Goal: Information Seeking & Learning: Learn about a topic

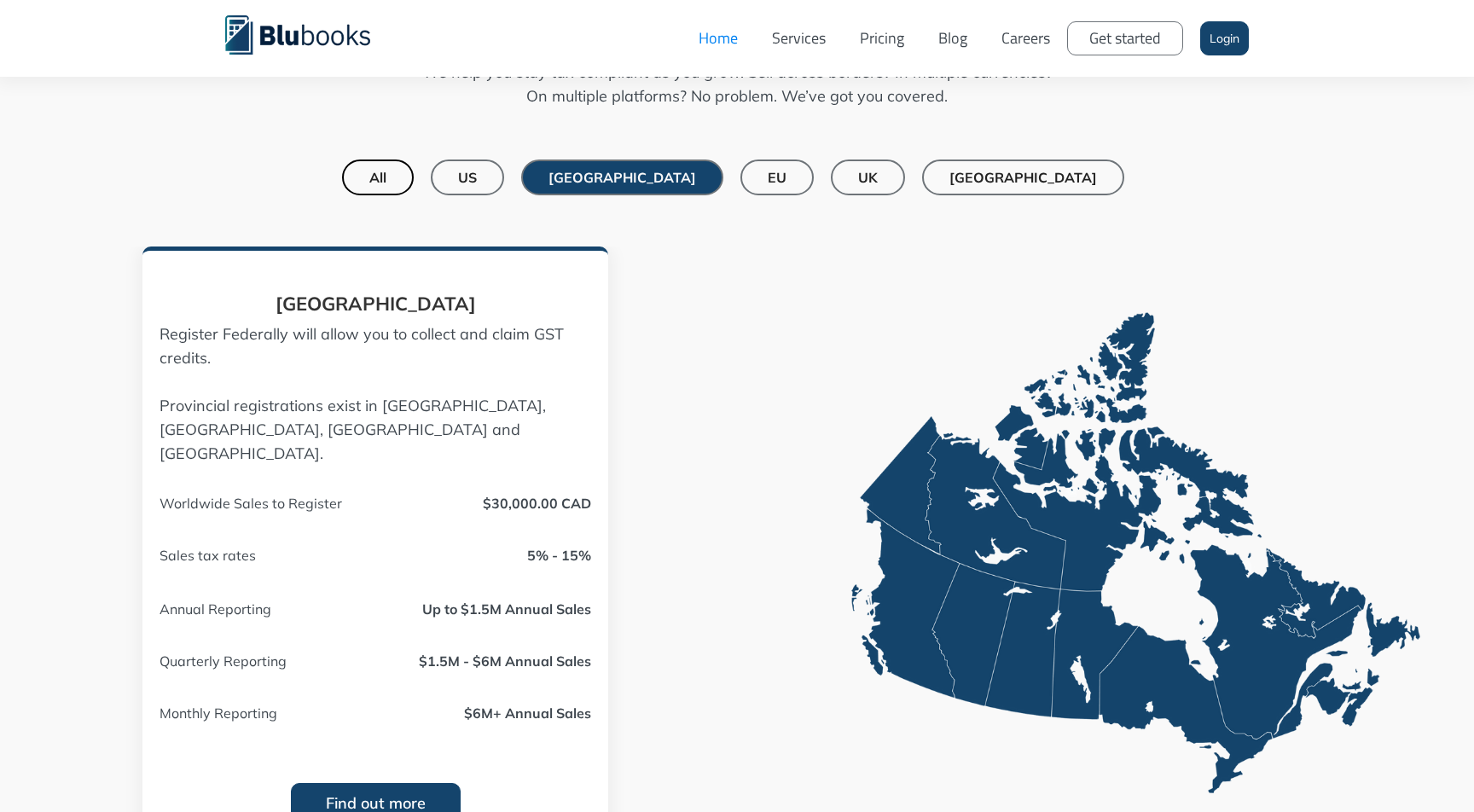
scroll to position [1306, 0]
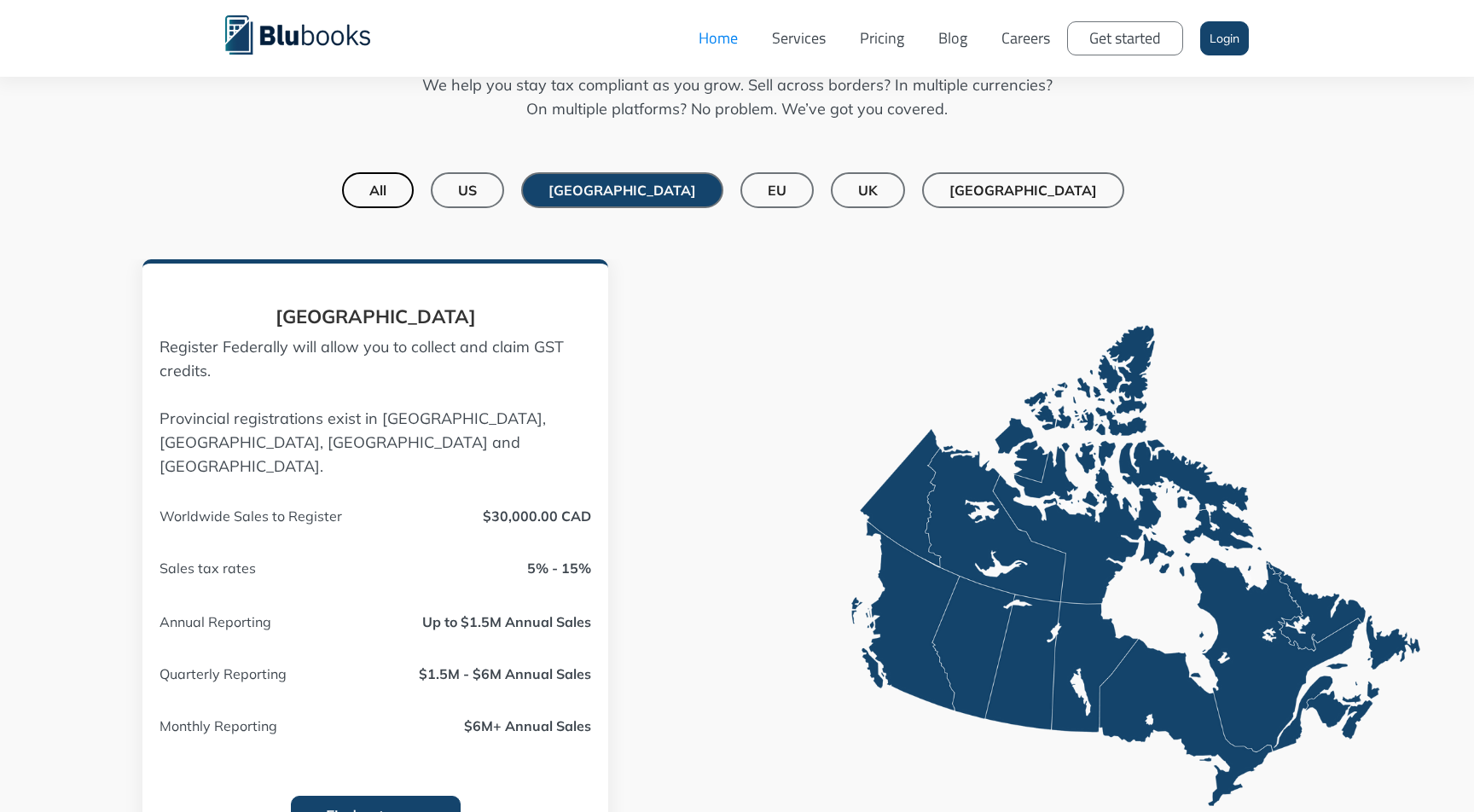
click at [477, 186] on div "US" at bounding box center [467, 190] width 19 height 17
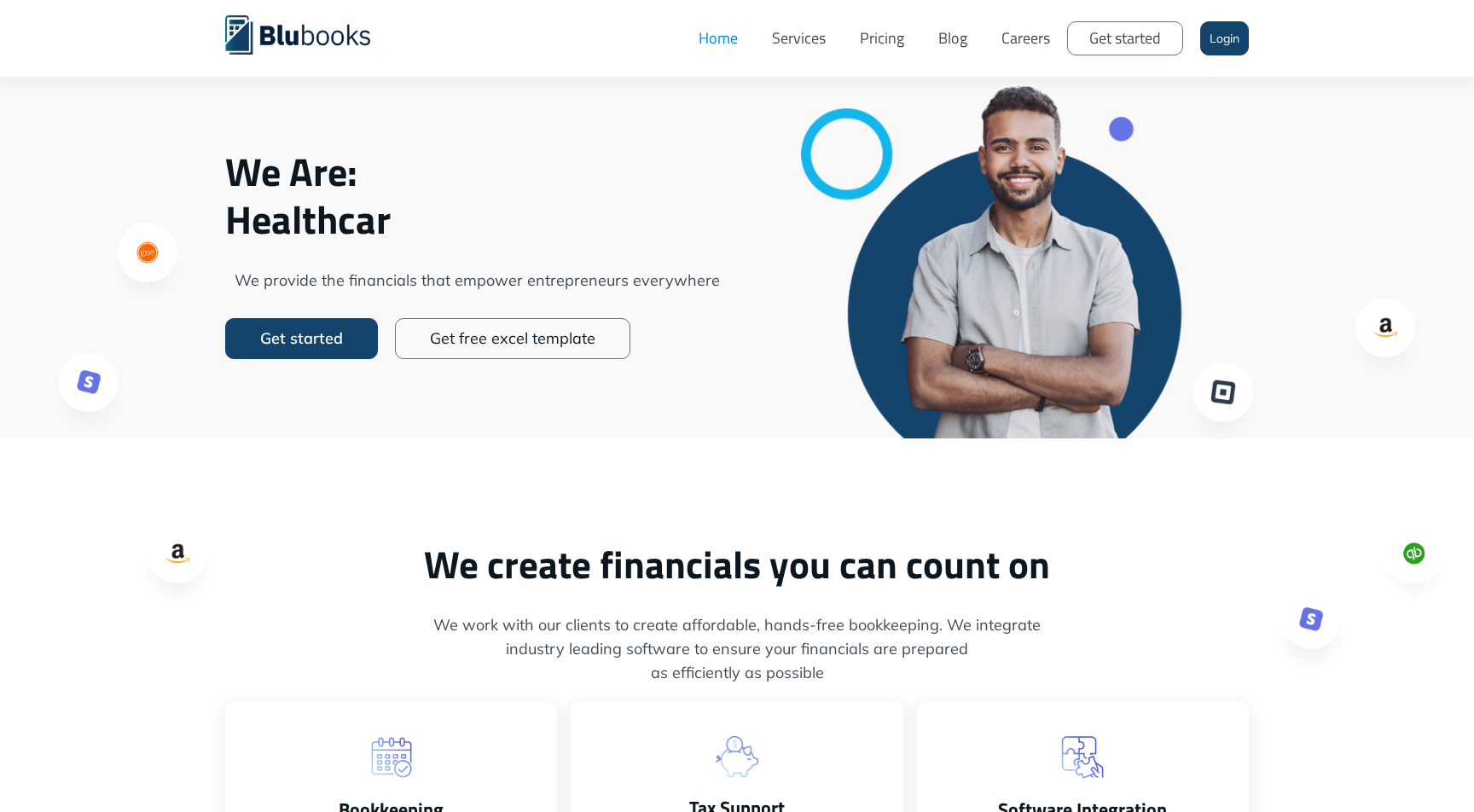
scroll to position [0, 0]
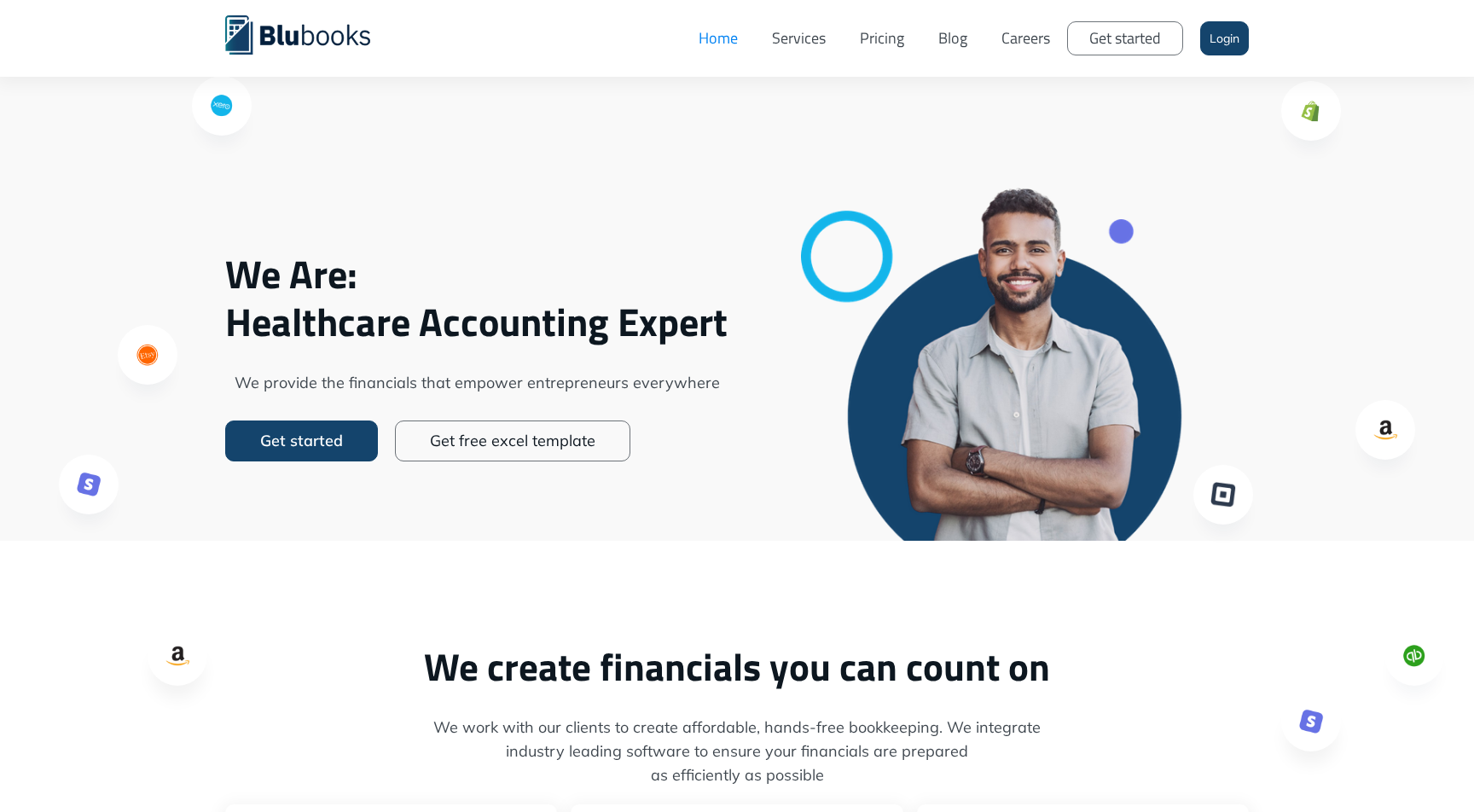
click at [807, 27] on link "Services" at bounding box center [798, 38] width 88 height 51
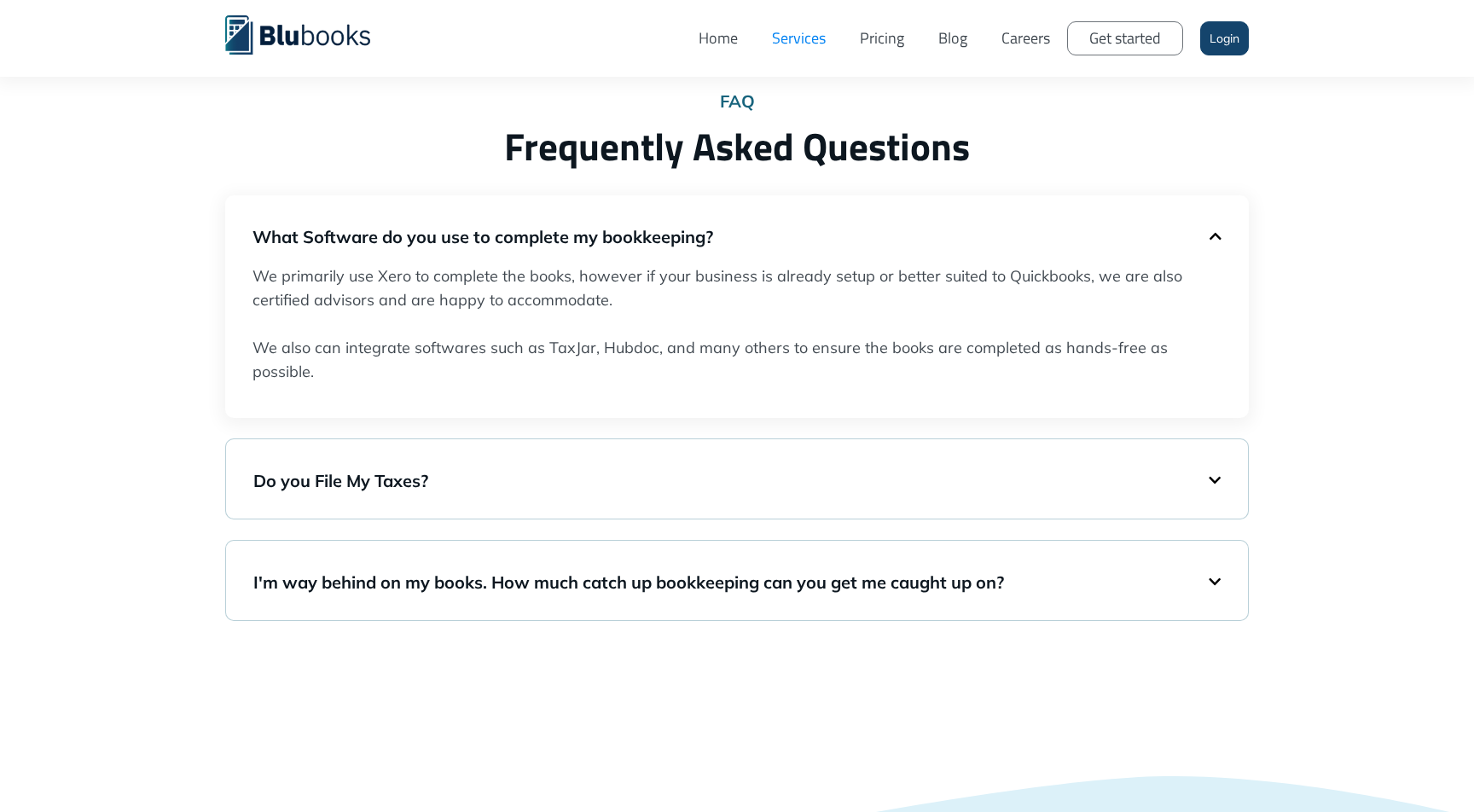
scroll to position [2812, 0]
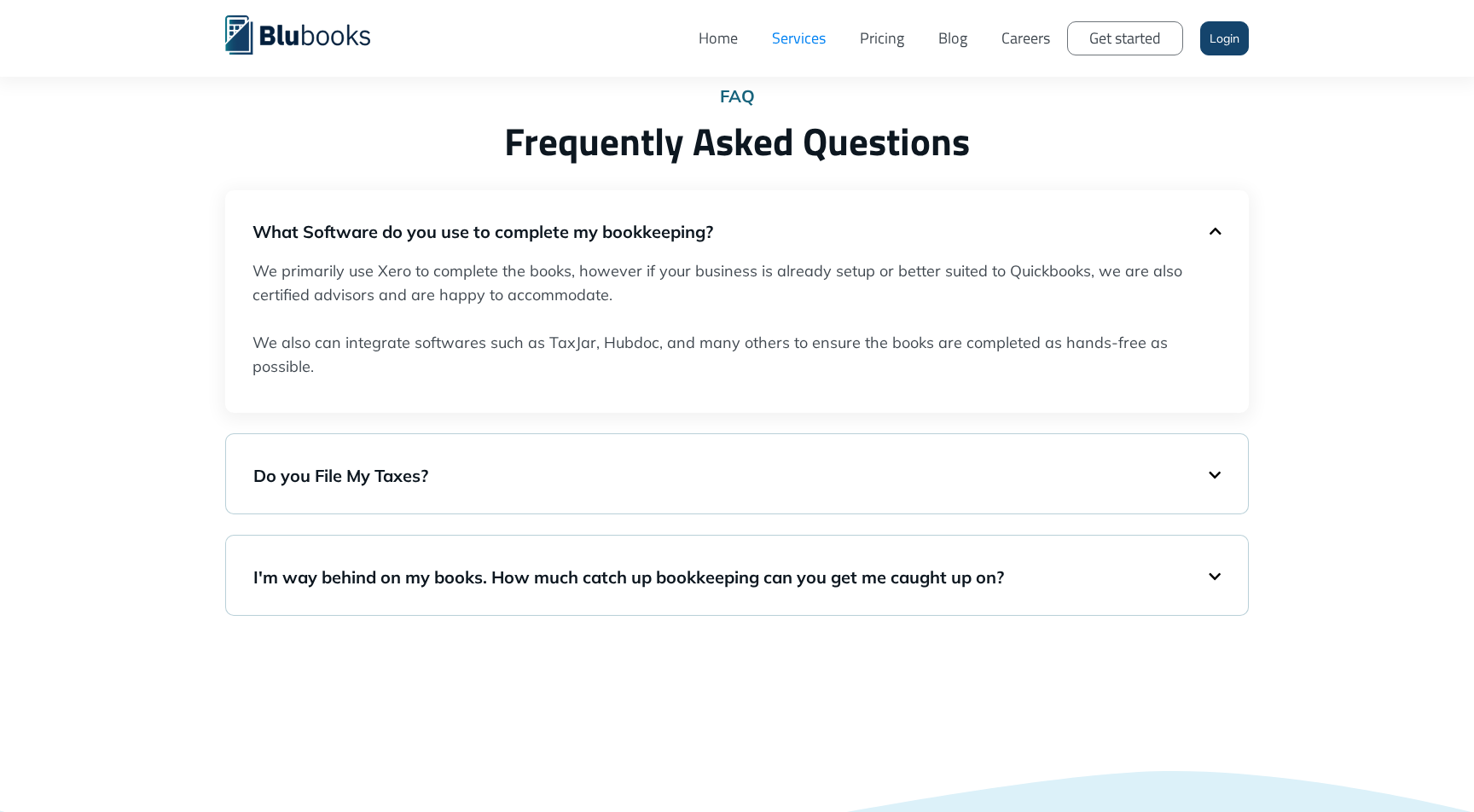
click at [550, 466] on h5 "Do you File My Taxes?" at bounding box center [730, 475] width 955 height 24
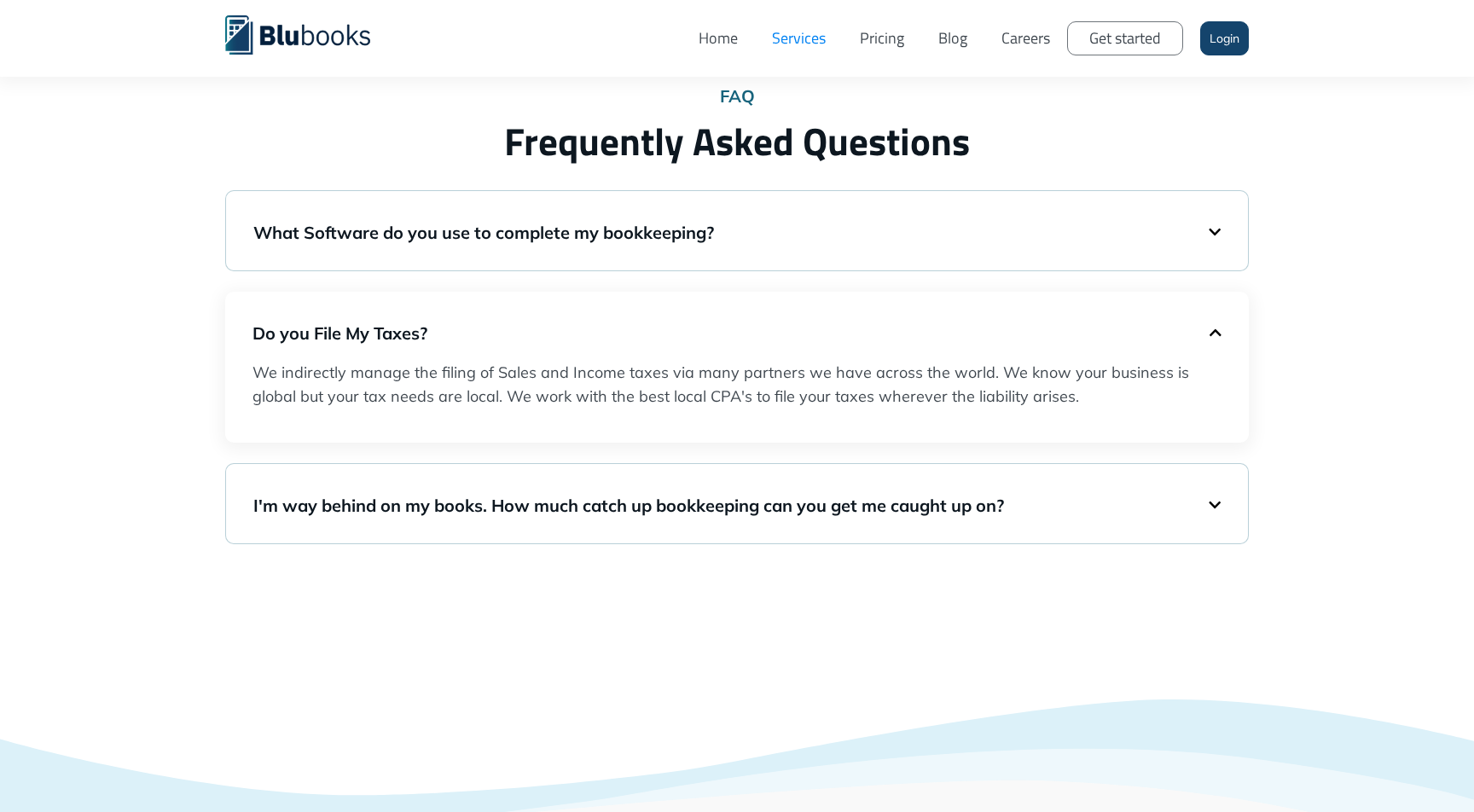
click at [549, 483] on div "I'm way behind on my books. How much catch up bookkeeping can you get me caught…" at bounding box center [736, 504] width 967 height 45
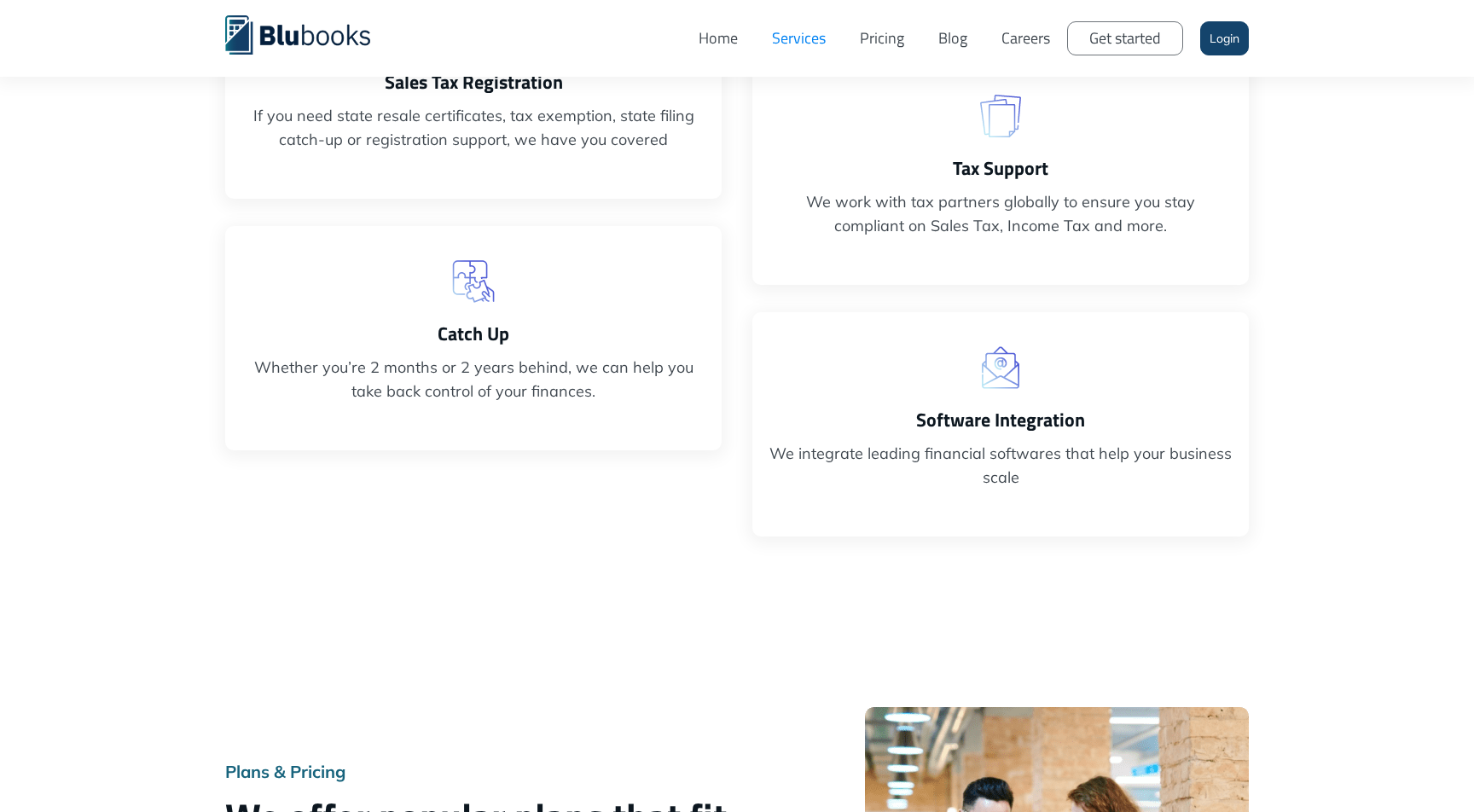
scroll to position [0, 0]
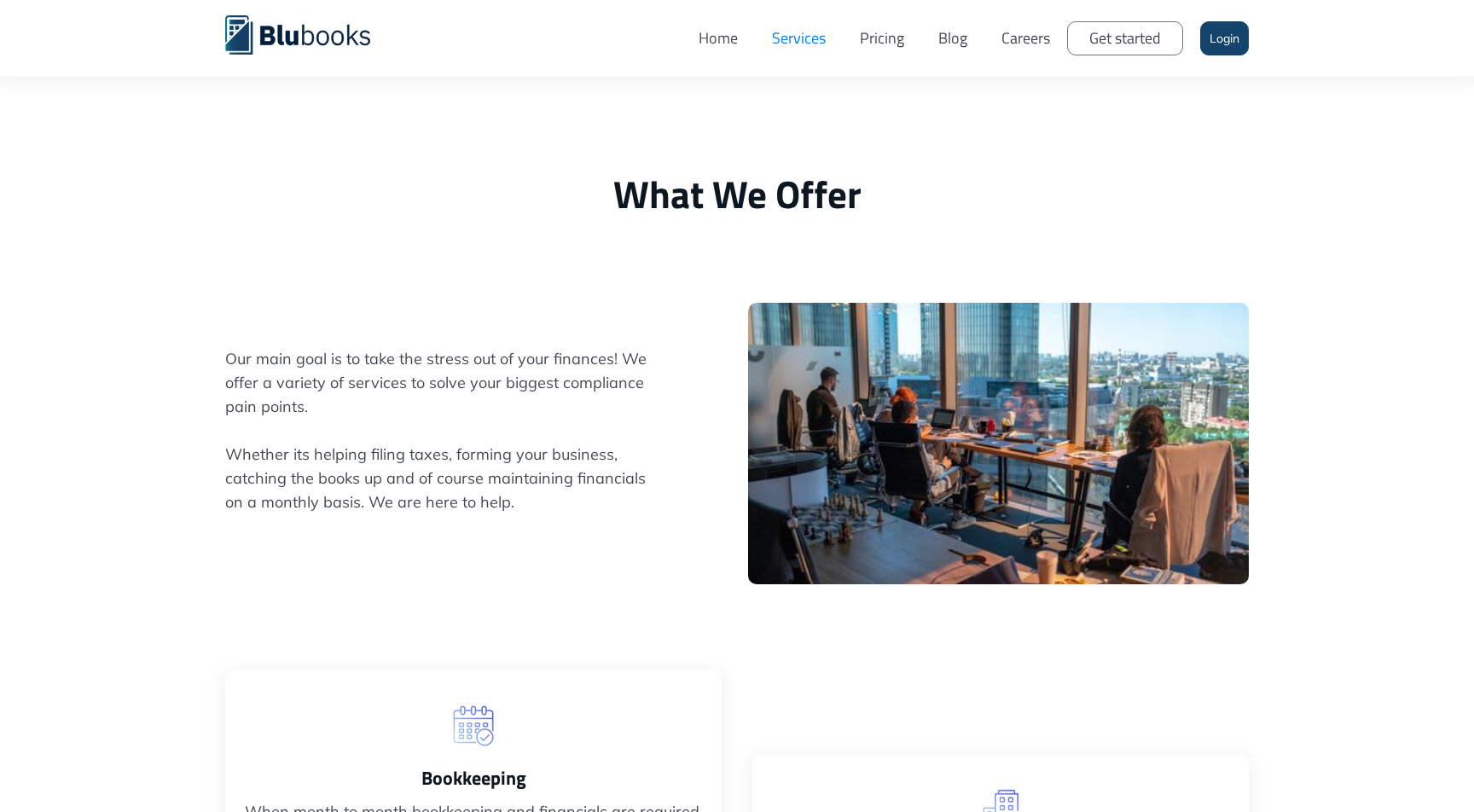
click at [873, 46] on link "Pricing" at bounding box center [882, 38] width 78 height 51
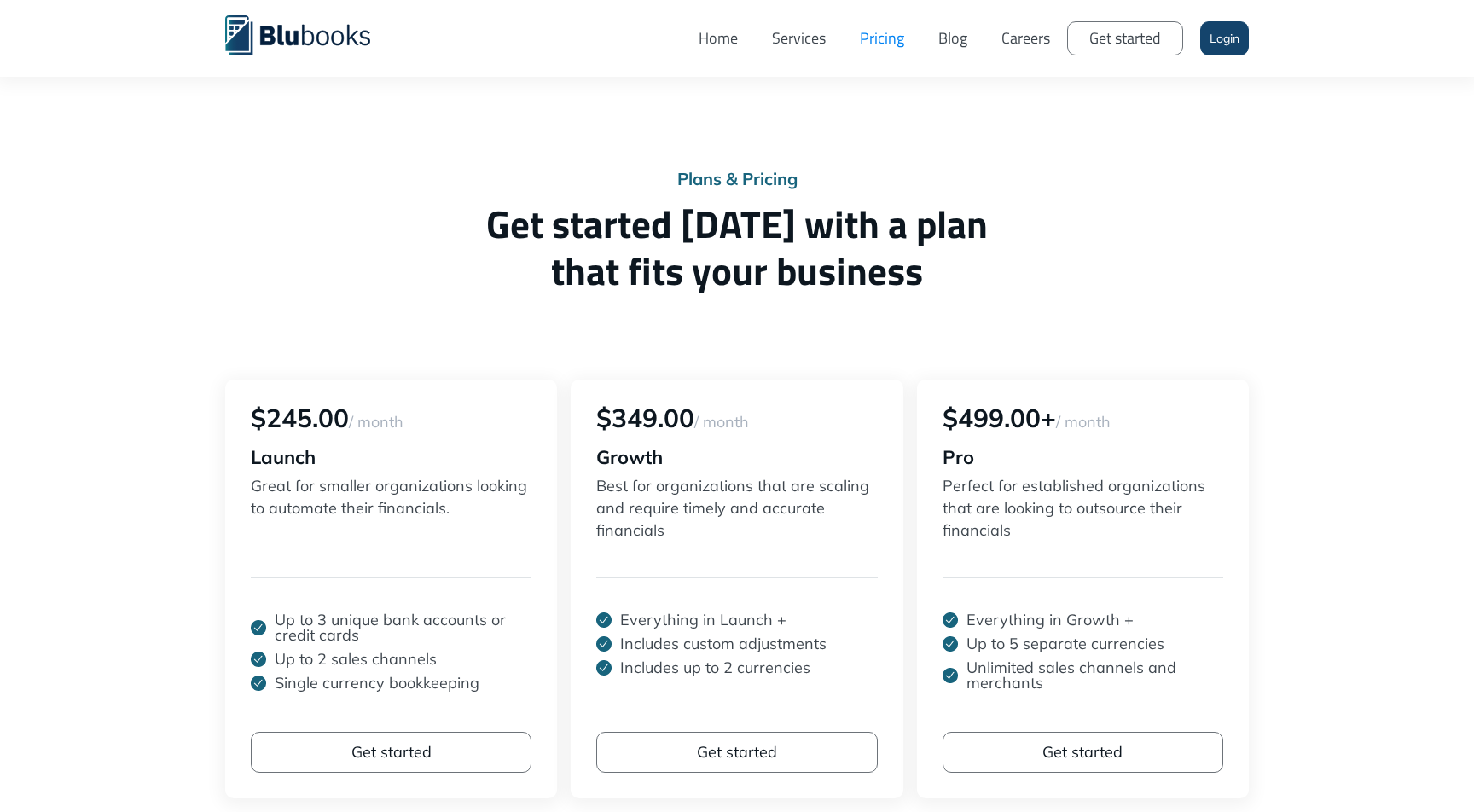
click at [986, 38] on link "Careers" at bounding box center [1026, 38] width 83 height 51
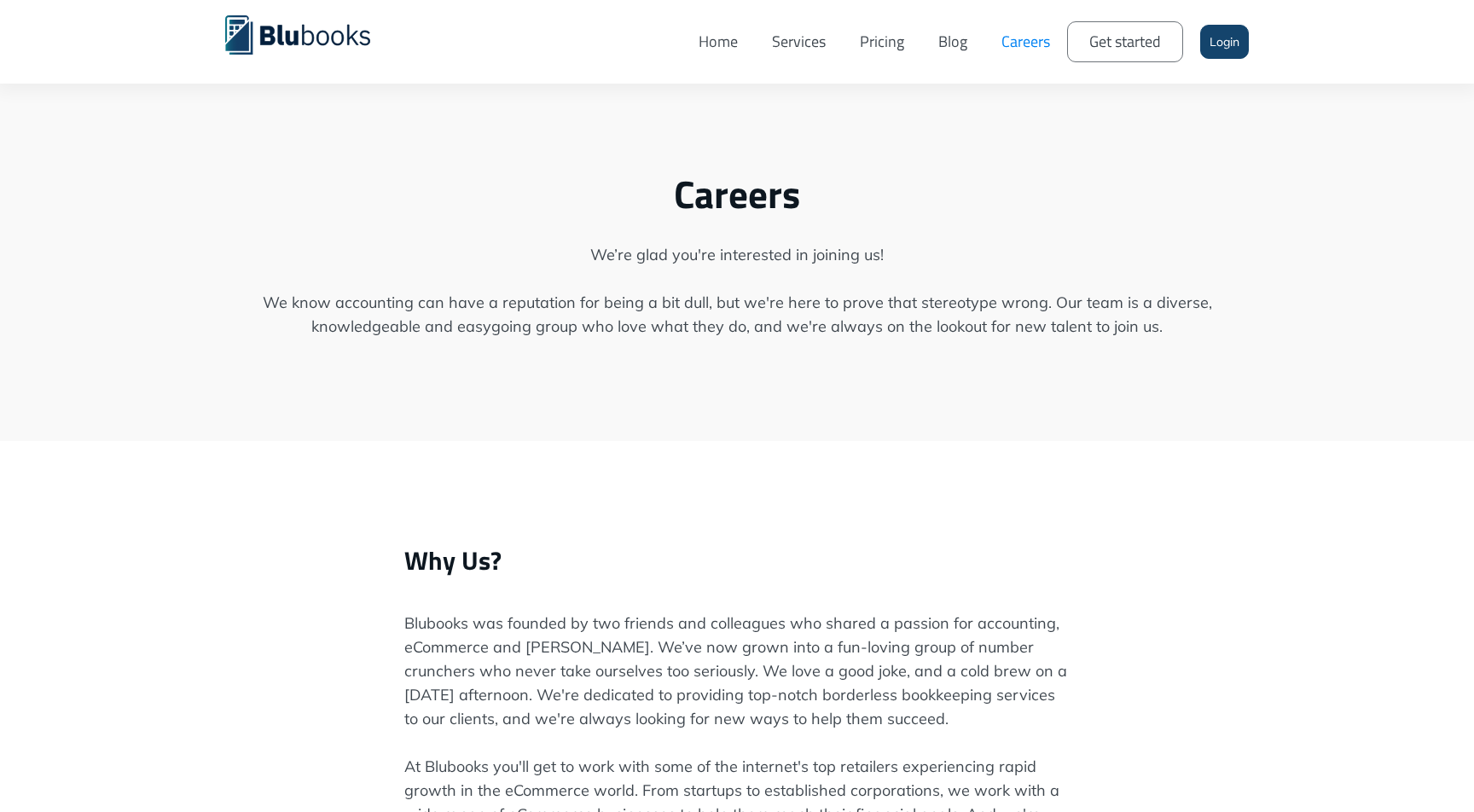
click at [948, 38] on link "Blog" at bounding box center [952, 42] width 63 height 58
